Goal: Information Seeking & Learning: Learn about a topic

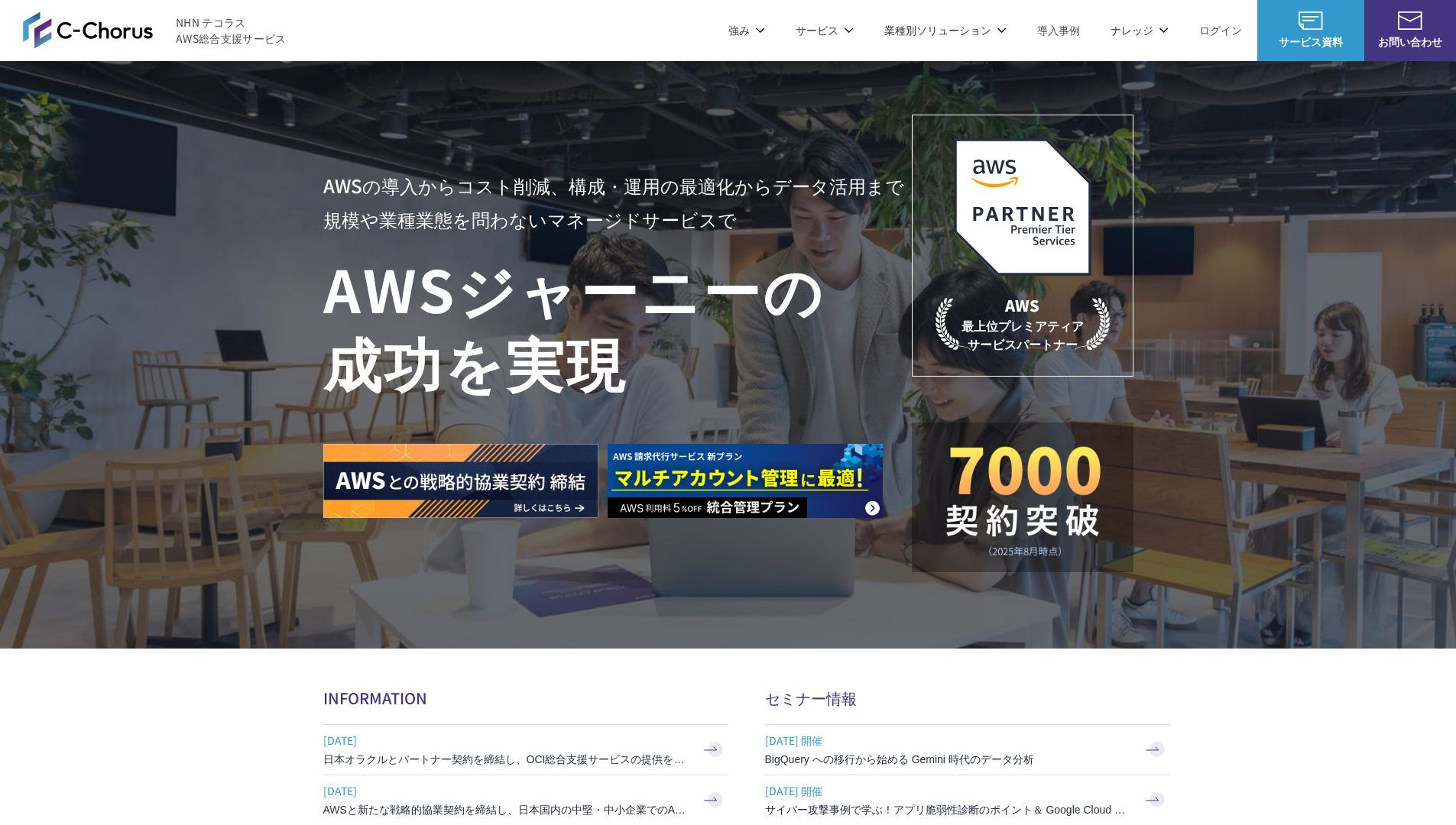
scroll to position [4458, 0]
